Goal: Task Accomplishment & Management: Manage account settings

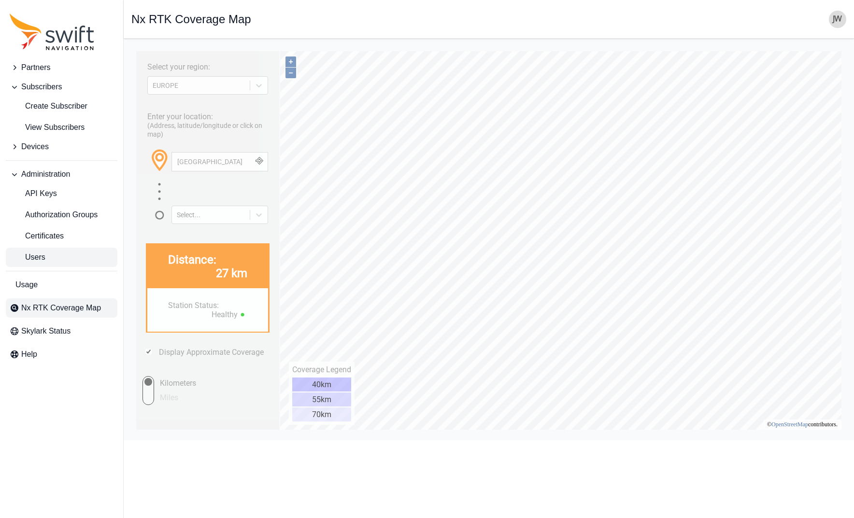
click at [38, 255] on span "Users" at bounding box center [28, 258] width 36 height 12
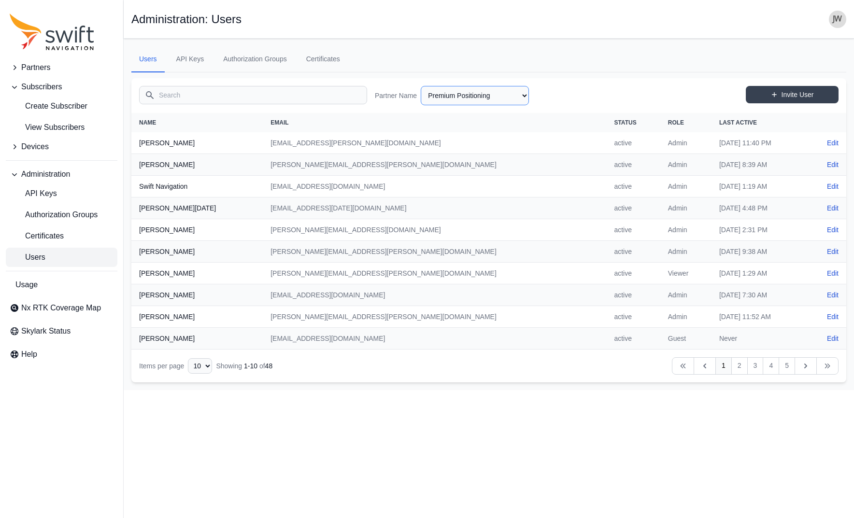
select select "41b7a50c-c0a0-42ae-b56b-5b99bef2cc14"
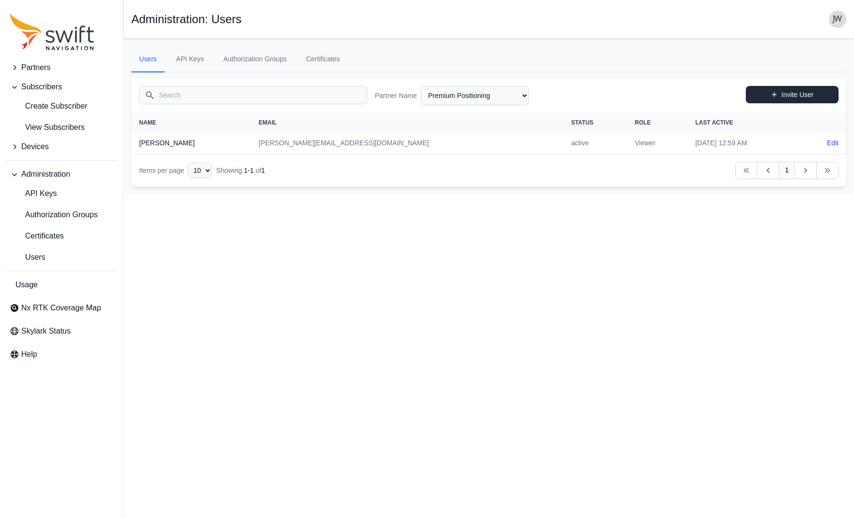
click at [777, 94] on icon at bounding box center [774, 94] width 7 height 7
select select "41b7a50c-c0a0-42ae-b56b-5b99bef2cc14"
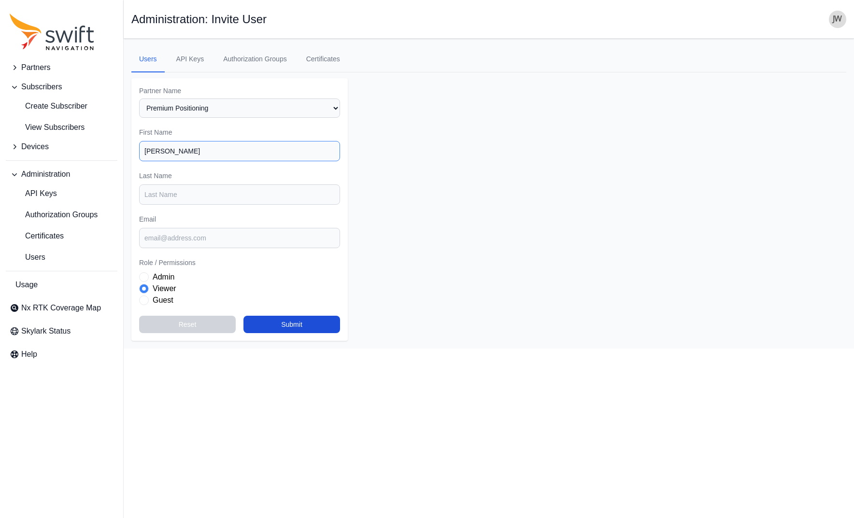
type input "[PERSON_NAME]"
paste input "[PERSON_NAME][EMAIL_ADDRESS][DOMAIN_NAME]"
type input "[PERSON_NAME][EMAIL_ADDRESS][DOMAIN_NAME]"
click at [206, 188] on input "Last Name" at bounding box center [239, 195] width 201 height 20
type input "Birot"
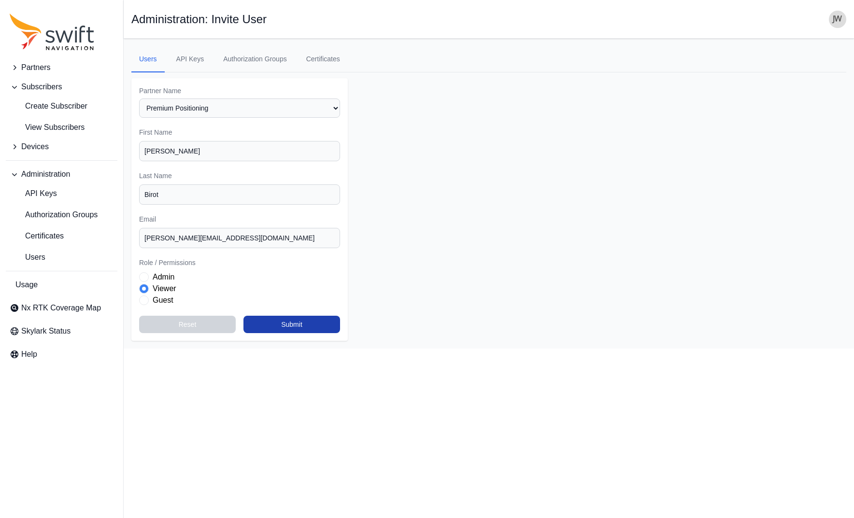
click at [290, 318] on button "Submit" at bounding box center [291, 324] width 97 height 17
select select "41b7a50c-c0a0-42ae-b56b-5b99bef2cc14"
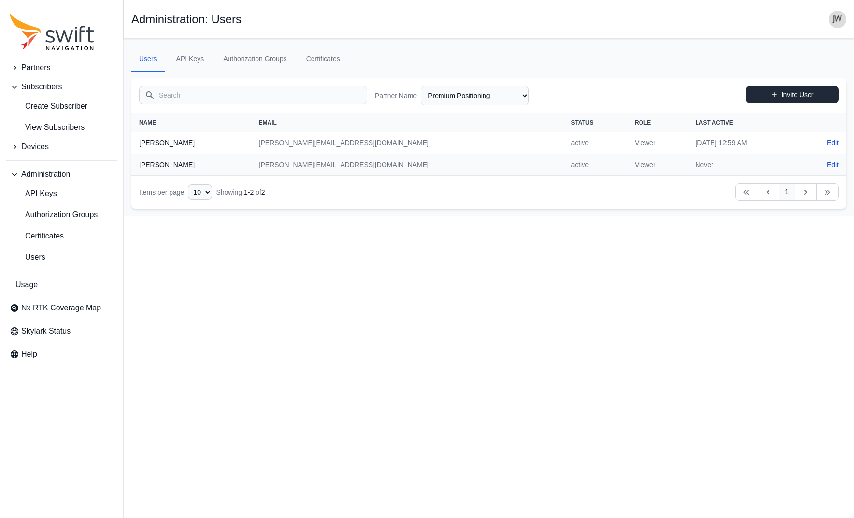
click at [774, 93] on icon at bounding box center [774, 94] width 5 height 5
select select "41b7a50c-c0a0-42ae-b56b-5b99bef2cc14"
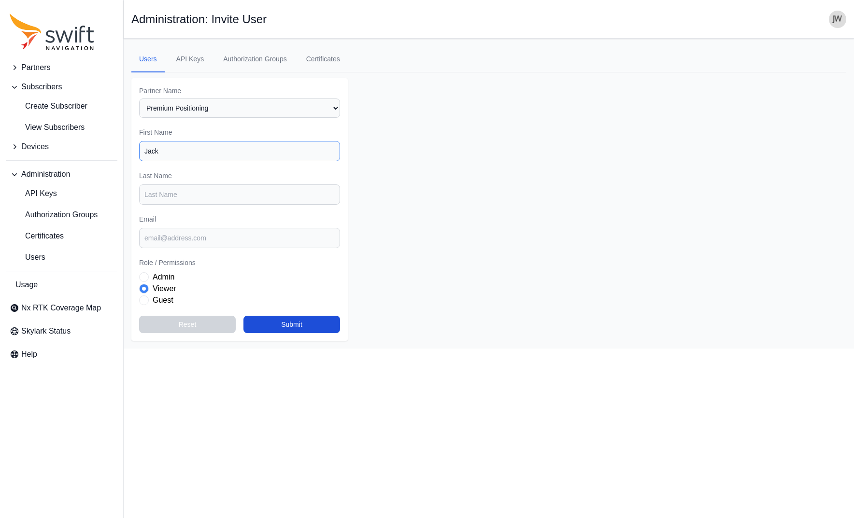
type input "Jack"
type input "S"
paste input "[EMAIL_ADDRESS][DOMAIN_NAME]"
type input "[EMAIL_ADDRESS][DOMAIN_NAME]"
click at [287, 316] on button "Submit" at bounding box center [291, 324] width 97 height 17
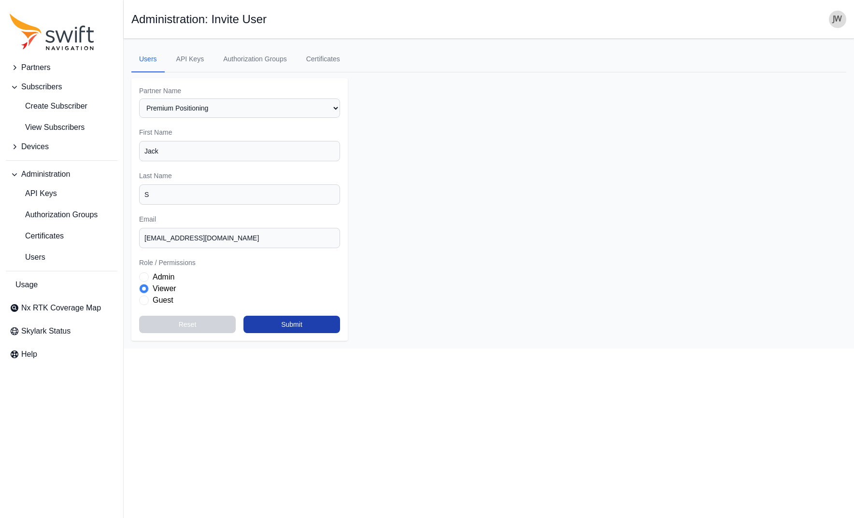
select select "41b7a50c-c0a0-42ae-b56b-5b99bef2cc14"
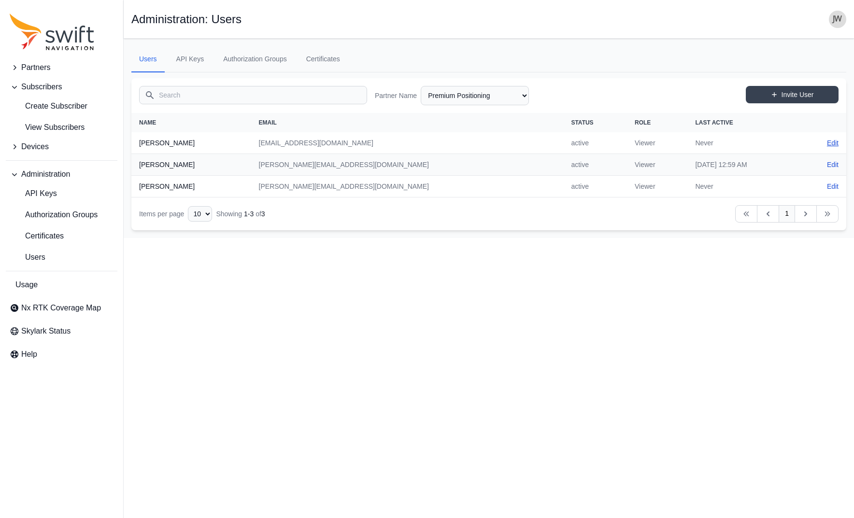
click at [830, 140] on link "Edit" at bounding box center [833, 143] width 12 height 10
select select "41b7a50c-c0a0-42ae-b56b-5b99bef2cc14"
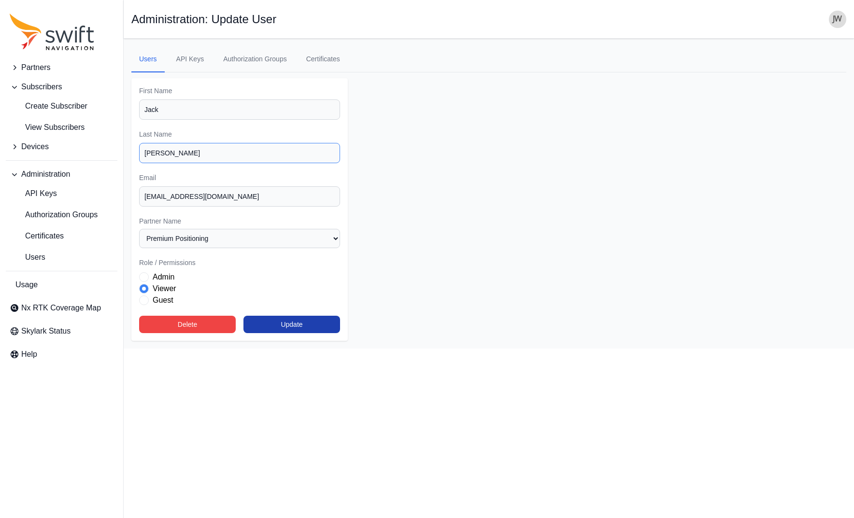
type input "[PERSON_NAME]"
click at [285, 317] on button "Update" at bounding box center [291, 324] width 97 height 17
select select "41b7a50c-c0a0-42ae-b56b-5b99bef2cc14"
